Goal: Find specific page/section

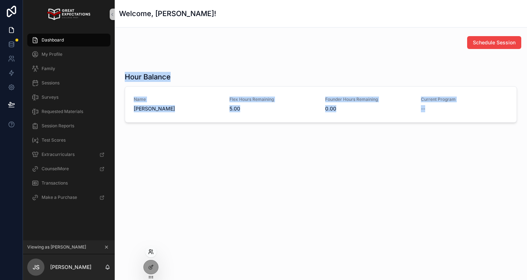
click at [152, 255] on icon at bounding box center [151, 252] width 6 height 6
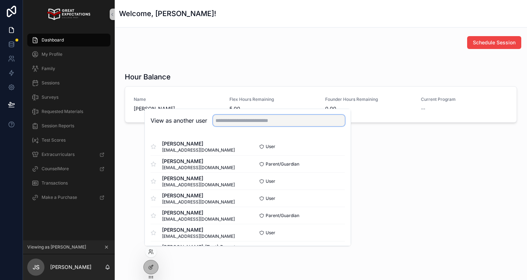
click at [229, 121] on input "text" at bounding box center [279, 120] width 132 height 11
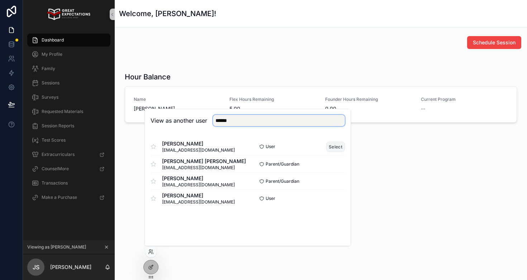
type input "******"
click at [334, 147] on button "Select" at bounding box center [335, 147] width 19 height 10
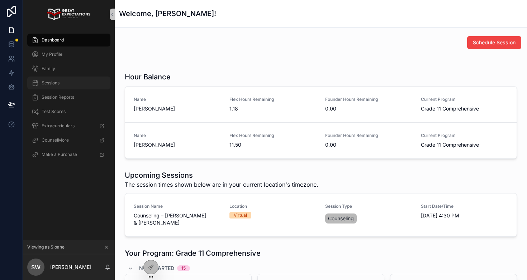
click at [81, 81] on div "Sessions" at bounding box center [69, 82] width 75 height 11
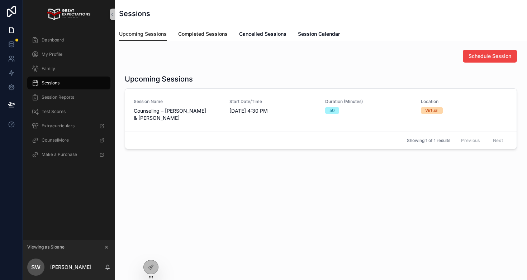
click at [187, 33] on span "Completed Sessions" at bounding box center [202, 33] width 49 height 7
